Goal: Information Seeking & Learning: Learn about a topic

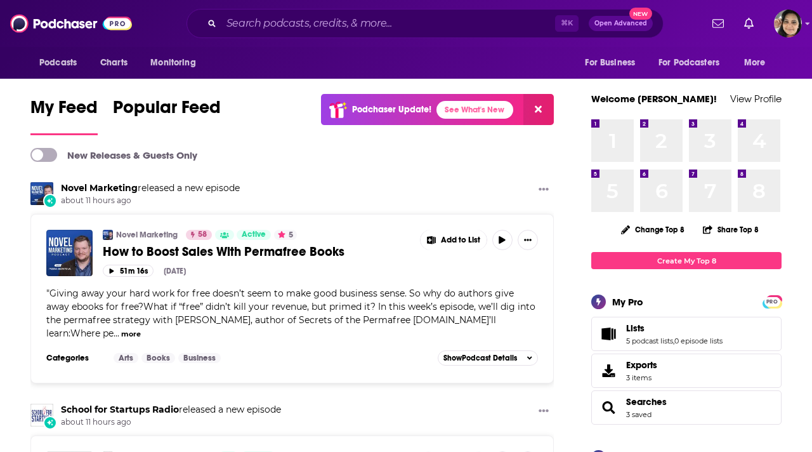
click at [282, 25] on input "Search podcasts, credits, & more..." at bounding box center [388, 23] width 334 height 20
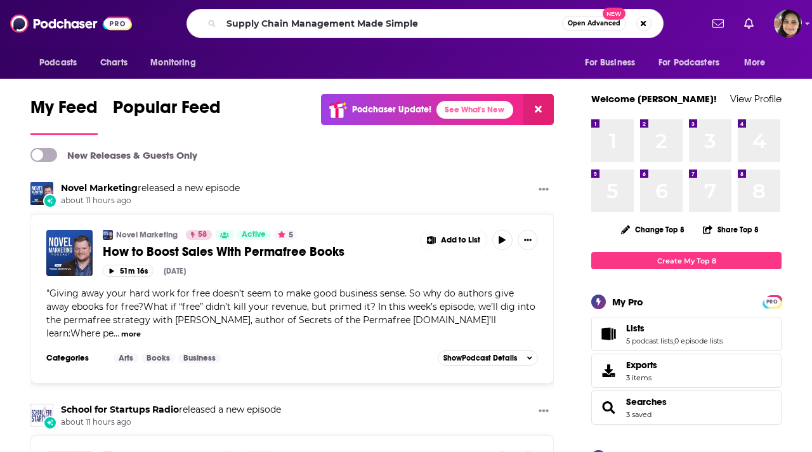
type input "Supply Chain Management Made Simple"
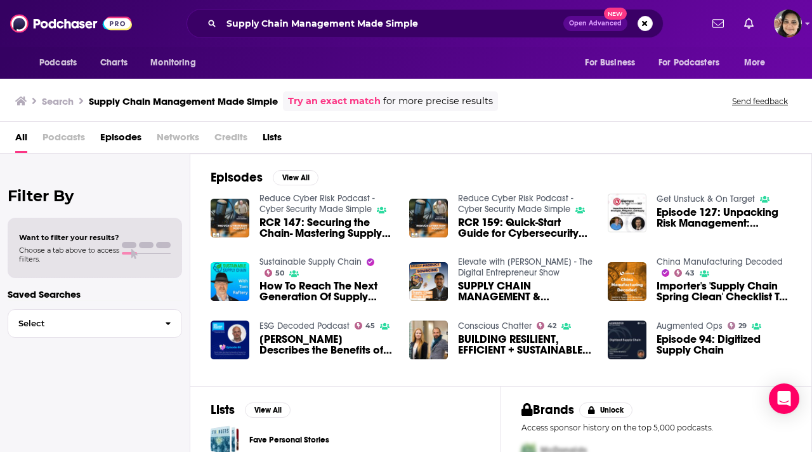
click at [324, 262] on link "Sustainable Supply Chain" at bounding box center [310, 261] width 102 height 11
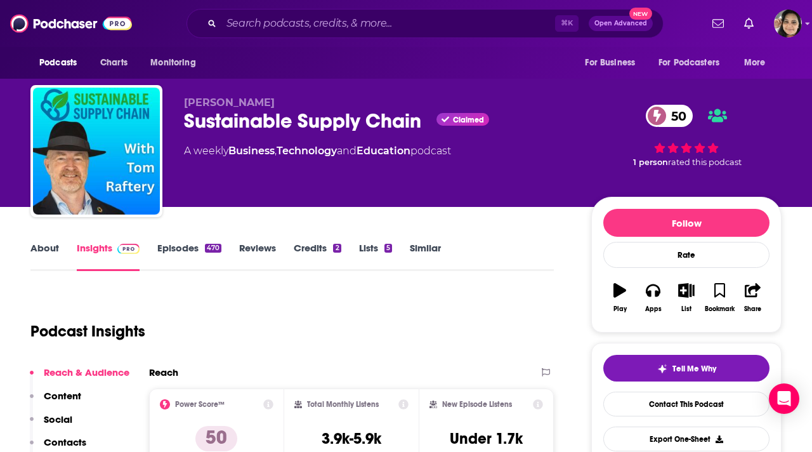
click at [37, 246] on link "About" at bounding box center [44, 256] width 29 height 29
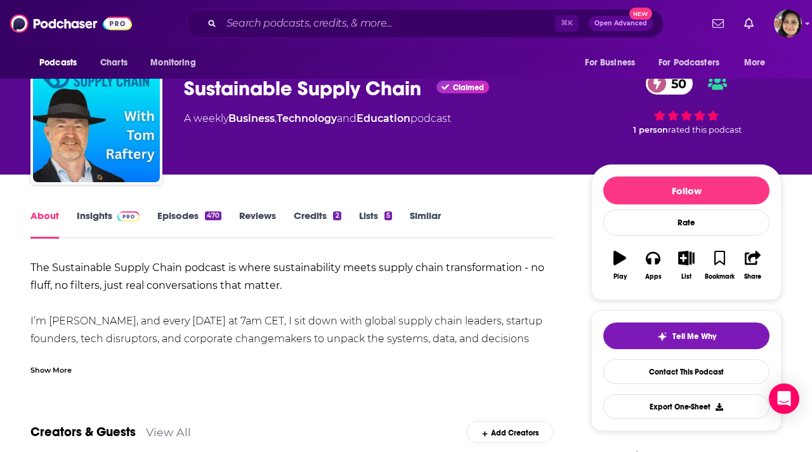
scroll to position [41, 0]
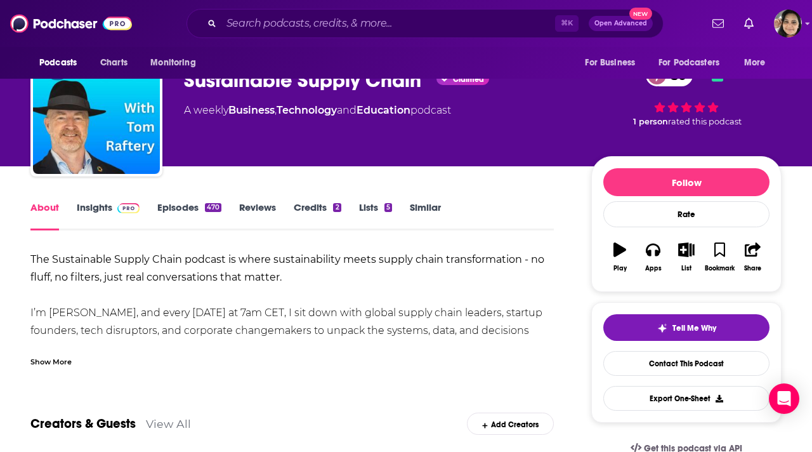
click at [53, 360] on div "Show More" at bounding box center [50, 361] width 41 height 12
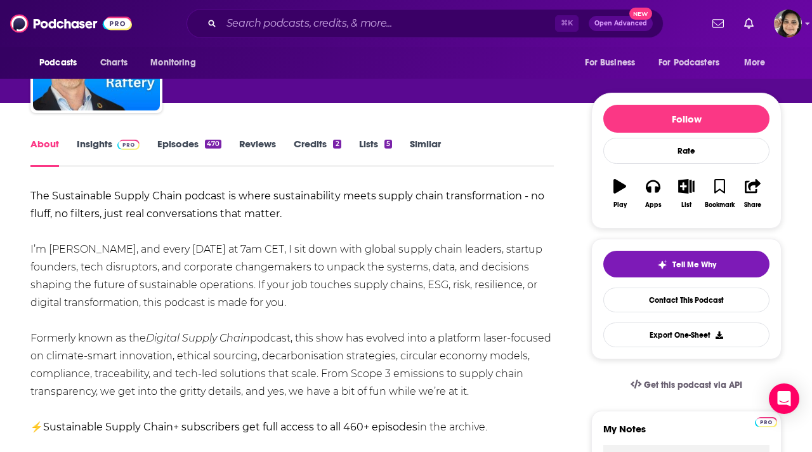
scroll to position [114, 0]
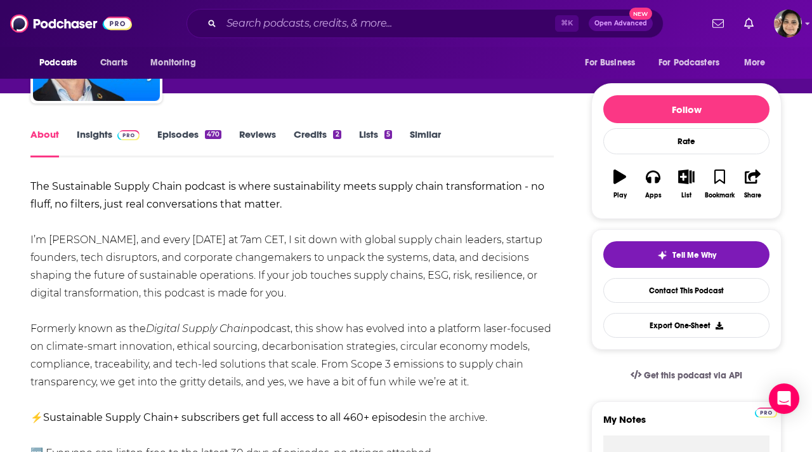
click at [174, 134] on link "Episodes 470" at bounding box center [189, 142] width 64 height 29
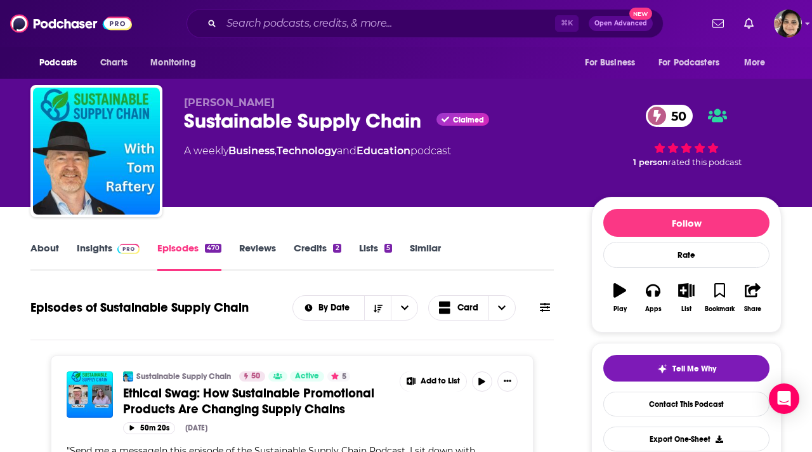
click at [48, 244] on link "About" at bounding box center [44, 256] width 29 height 29
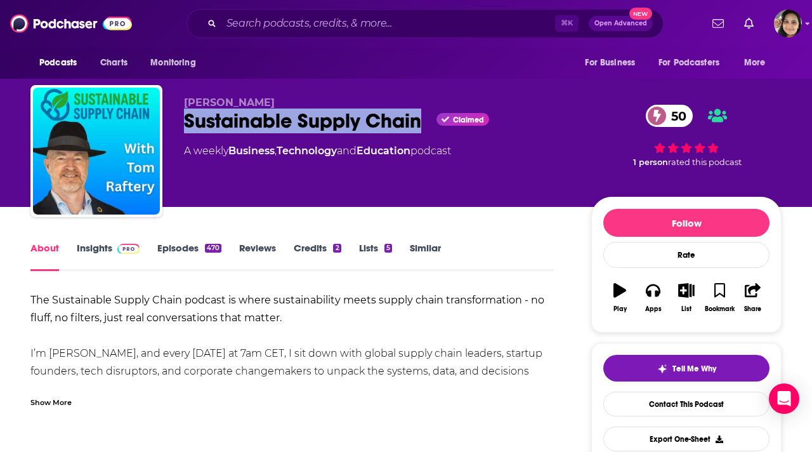
drag, startPoint x: 422, startPoint y: 122, endPoint x: 178, endPoint y: 123, distance: 243.5
click at [178, 123] on div "[PERSON_NAME] Sustainable Supply Chain Claimed 50 A weekly Business , Technolog…" at bounding box center [405, 153] width 751 height 137
copy h1 "Sustainable Supply Chain"
click at [103, 249] on link "Insights" at bounding box center [108, 256] width 63 height 29
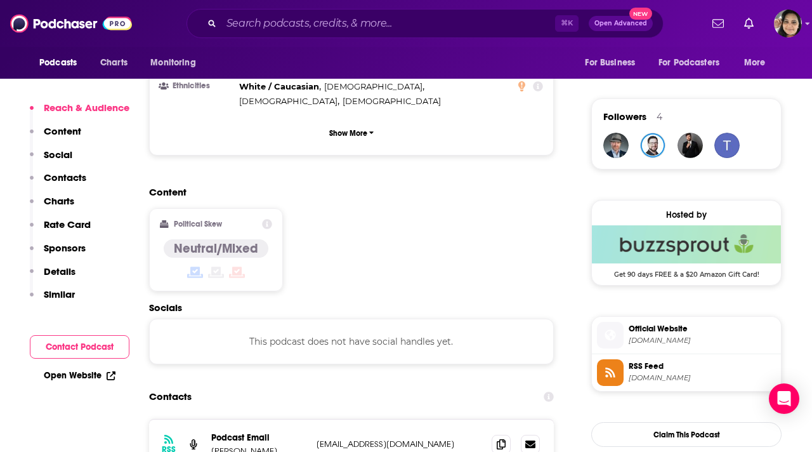
scroll to position [877, 0]
click at [497, 438] on icon at bounding box center [501, 443] width 9 height 10
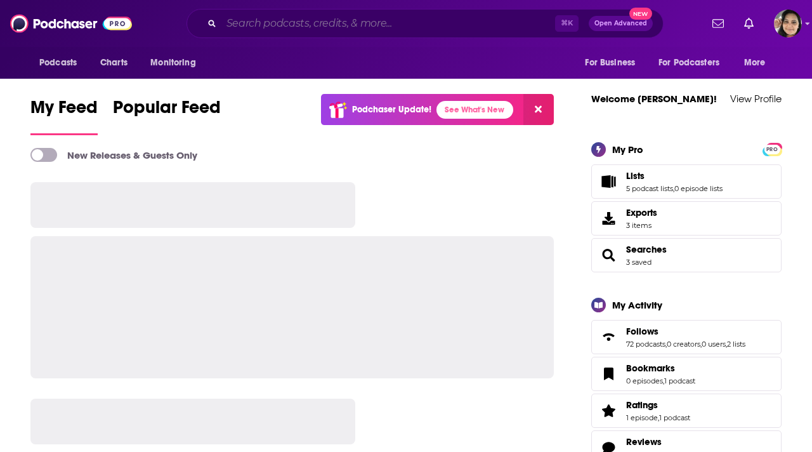
click at [307, 22] on input "Search podcasts, credits, & more..." at bounding box center [388, 23] width 334 height 20
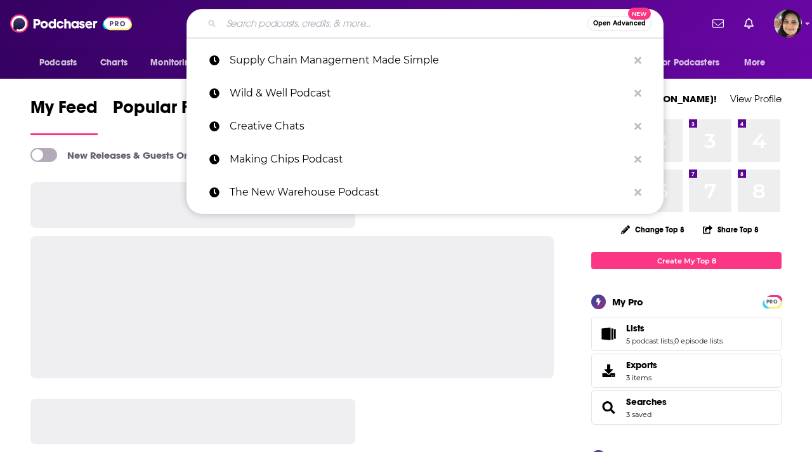
paste input "LeaderSHOP podcast"
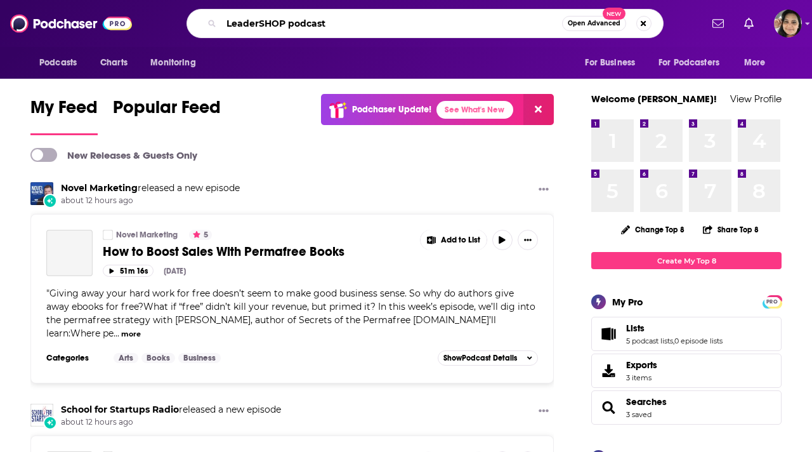
type input "LeaderSHOP podcast"
